Goal: Transaction & Acquisition: Purchase product/service

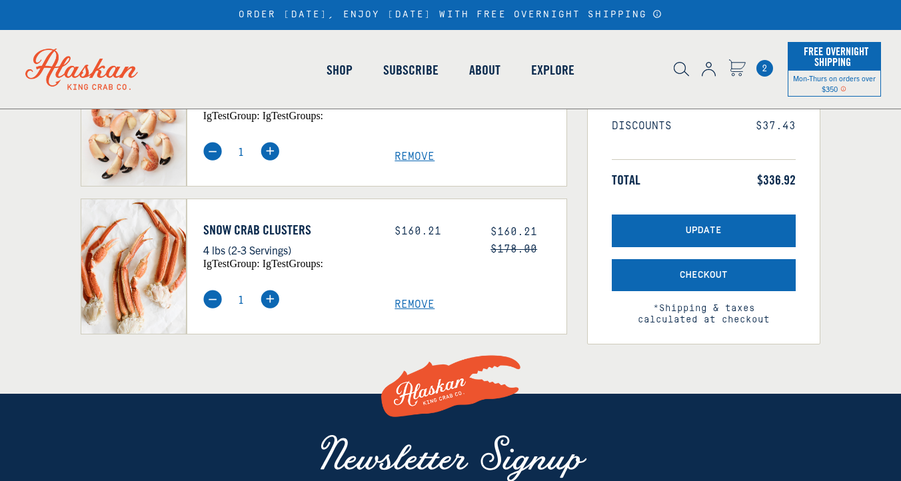
click at [415, 303] on span "Remove" at bounding box center [481, 305] width 172 height 13
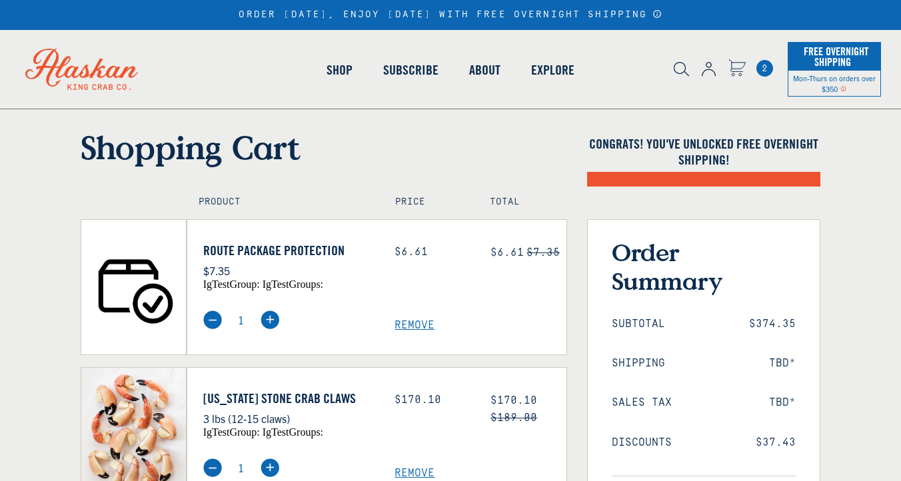
scroll to position [317, 0]
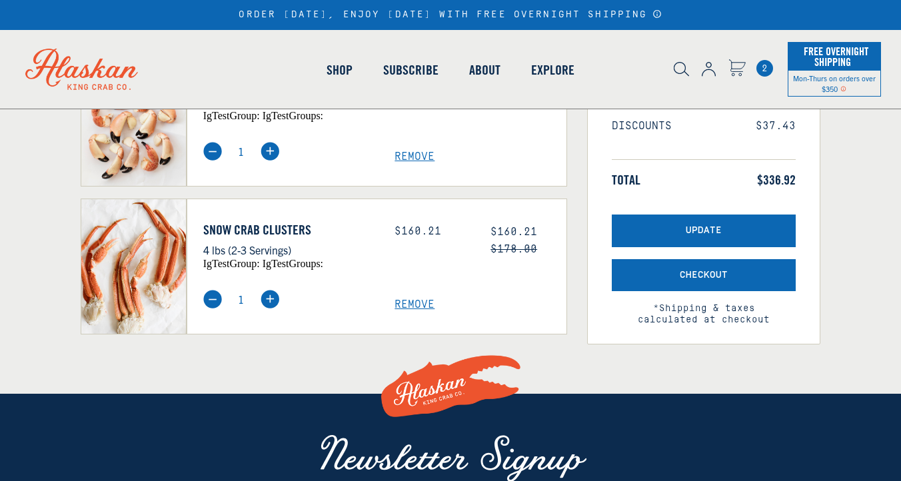
click at [412, 303] on span "Remove" at bounding box center [481, 305] width 172 height 13
